Goal: Find specific page/section: Find specific page/section

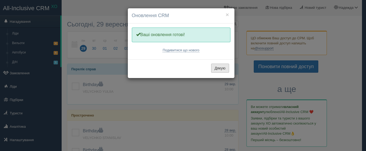
click at [218, 67] on button "Дякую" at bounding box center [220, 68] width 18 height 9
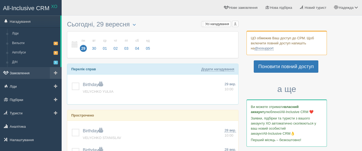
click at [29, 72] on link "Замовлення" at bounding box center [31, 73] width 62 height 12
click at [23, 72] on link "Замовлення" at bounding box center [31, 73] width 62 height 12
